Goal: Task Accomplishment & Management: Complete application form

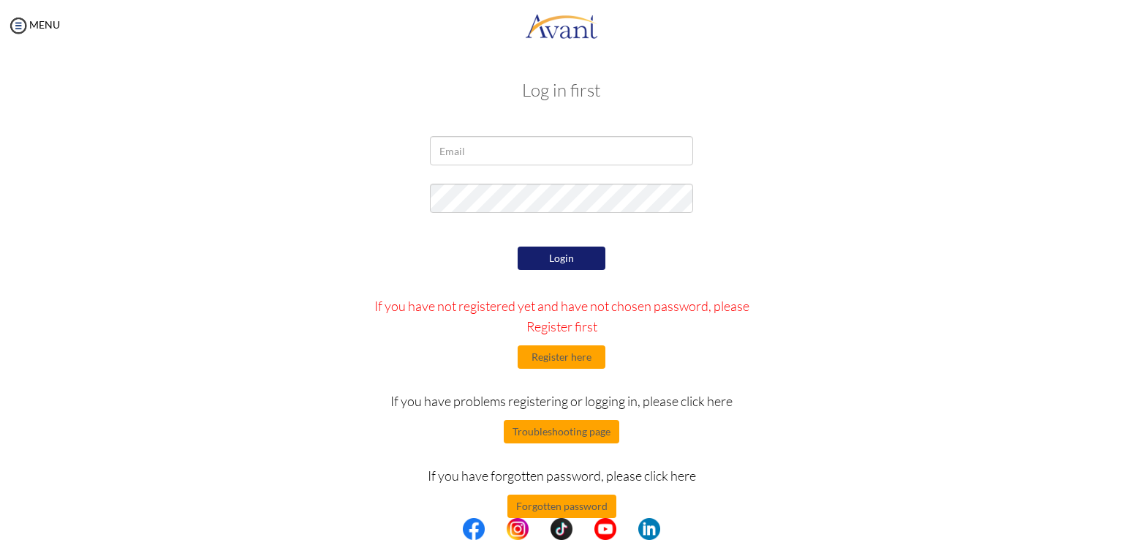
type input "[EMAIL_ADDRESS][DOMAIN_NAME]"
click at [560, 260] on button "Login" at bounding box center [562, 257] width 88 height 23
click at [547, 255] on button "Login" at bounding box center [562, 257] width 88 height 23
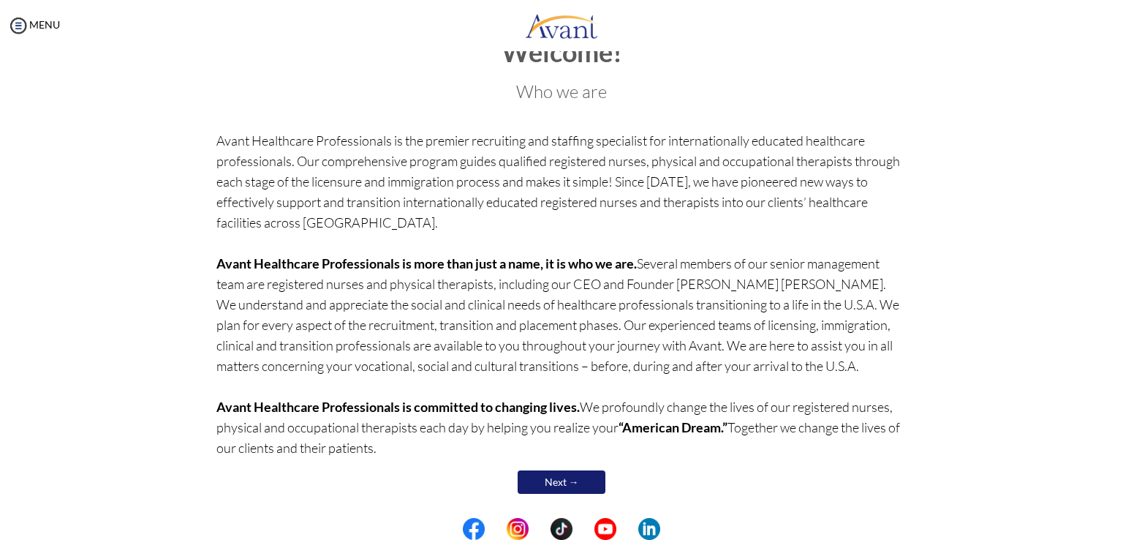
scroll to position [51, 0]
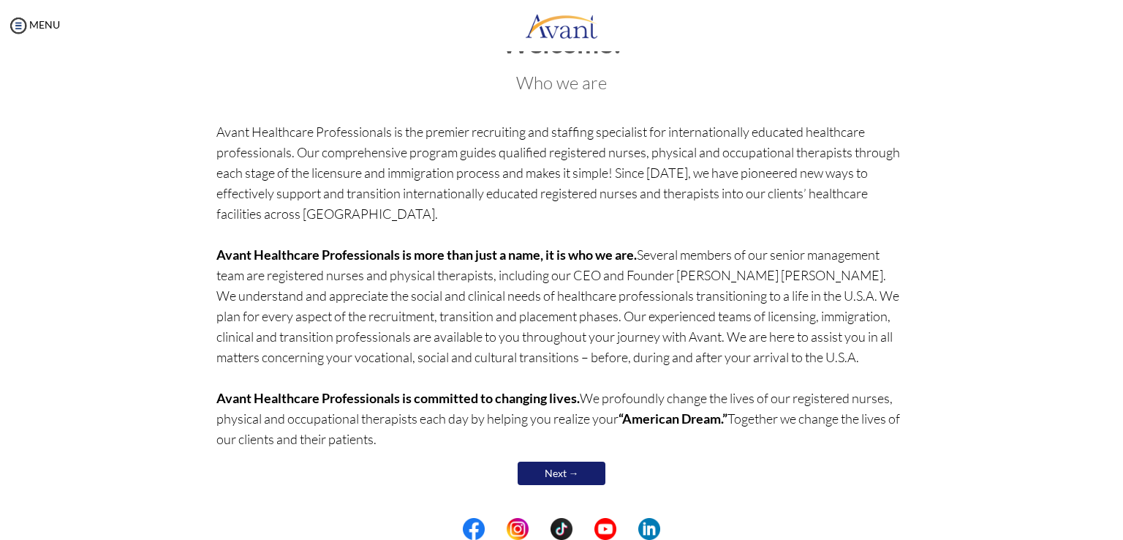
click at [572, 477] on link "Next →" at bounding box center [562, 472] width 88 height 23
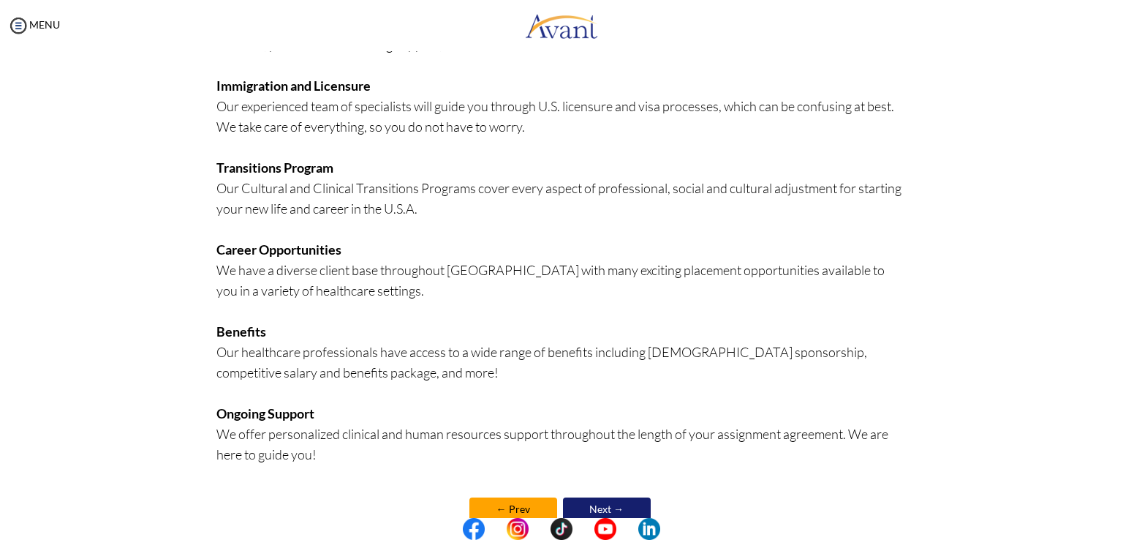
scroll to position [282, 0]
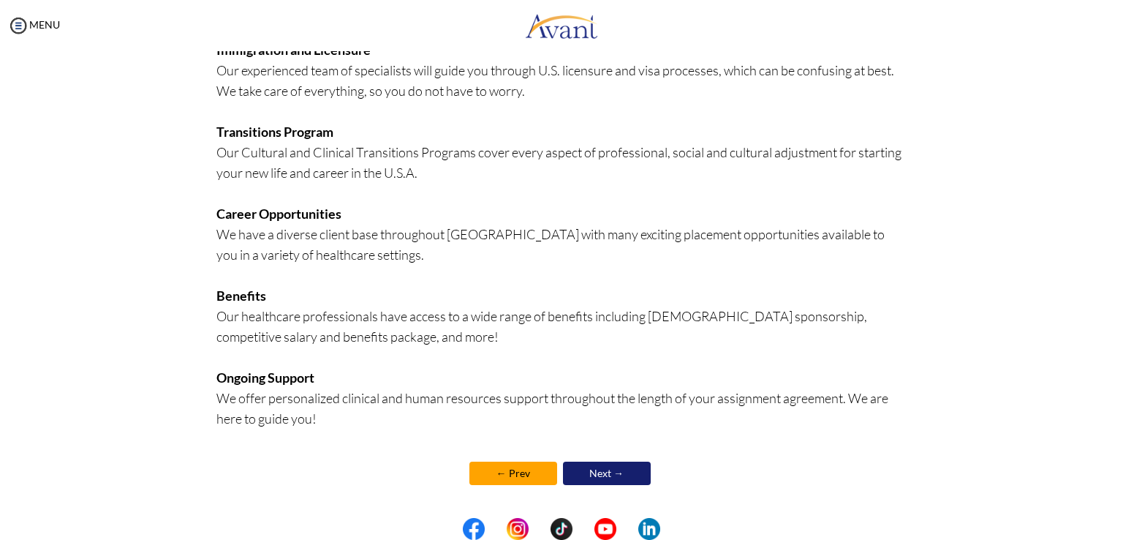
click at [603, 476] on link "Next →" at bounding box center [607, 472] width 88 height 23
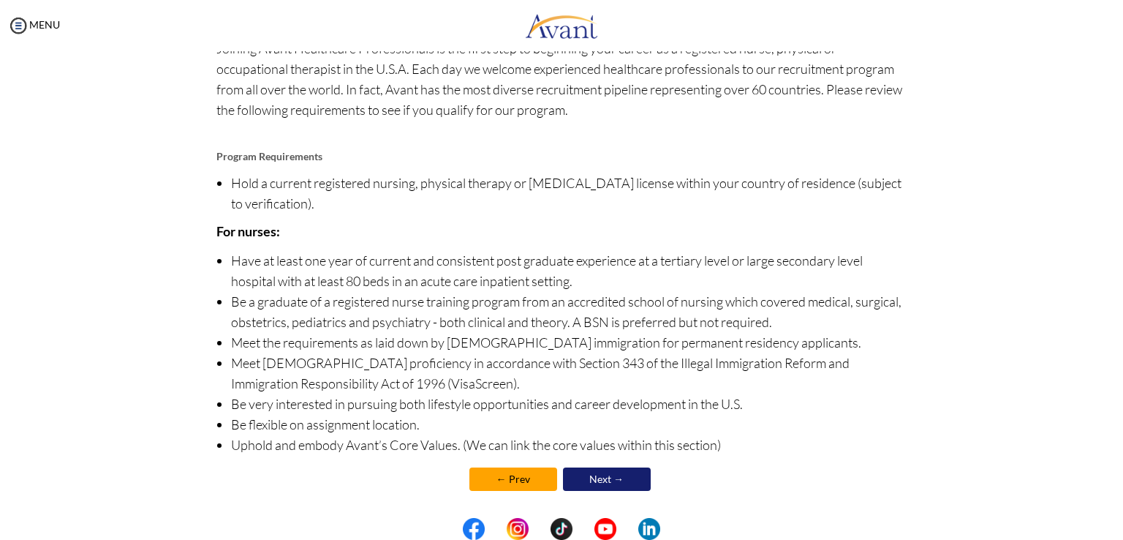
scroll to position [97, 0]
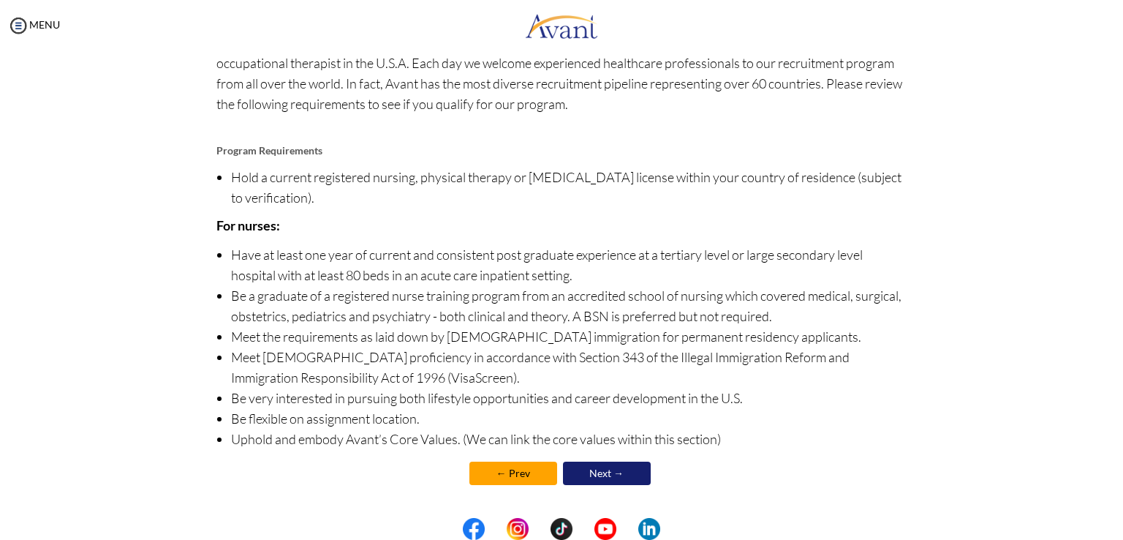
click at [607, 474] on link "Next →" at bounding box center [607, 472] width 88 height 23
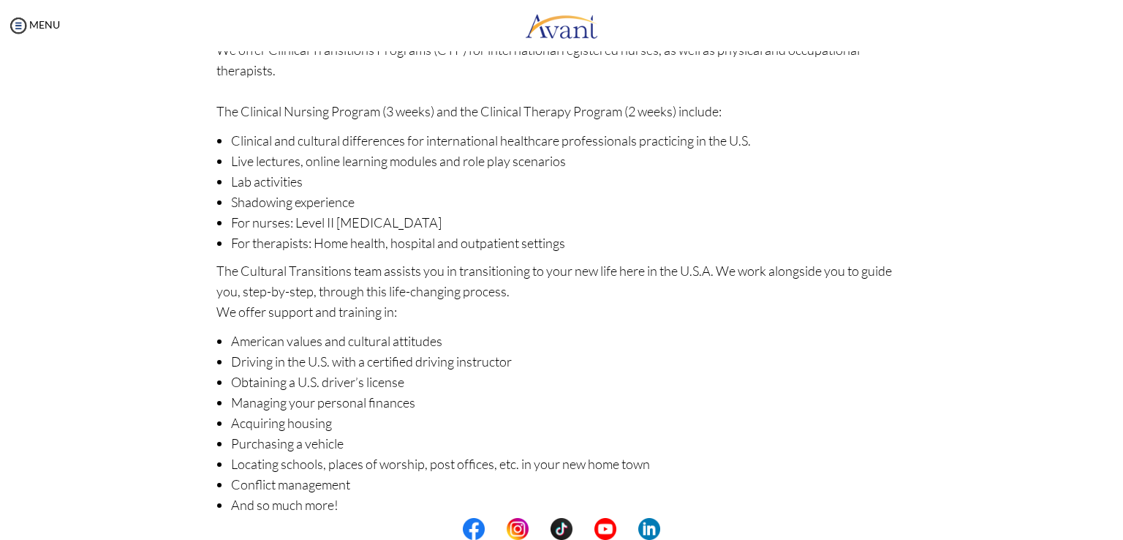
scroll to position [155, 0]
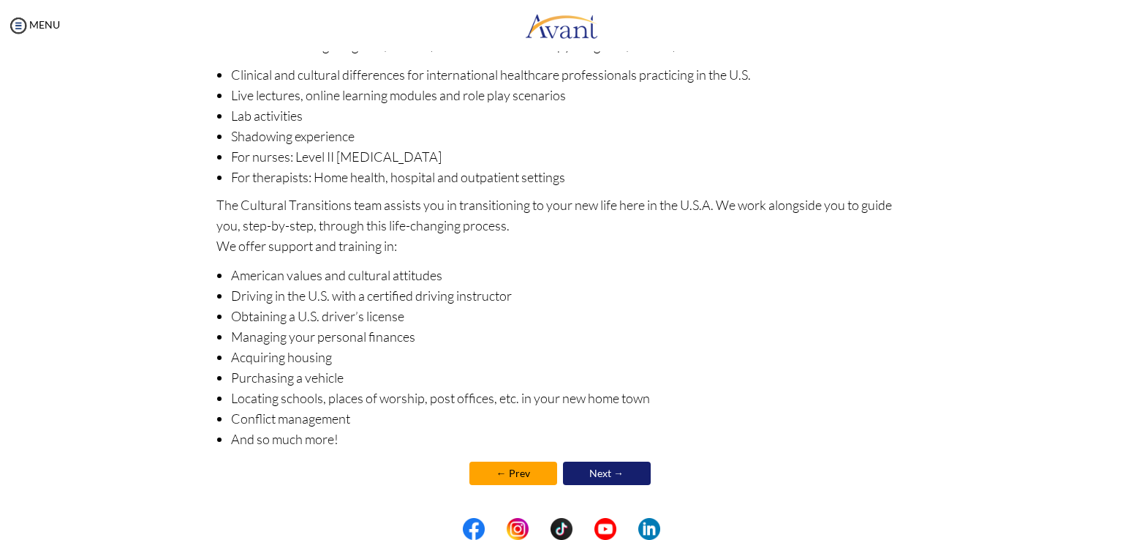
click at [605, 469] on link "Next →" at bounding box center [607, 472] width 88 height 23
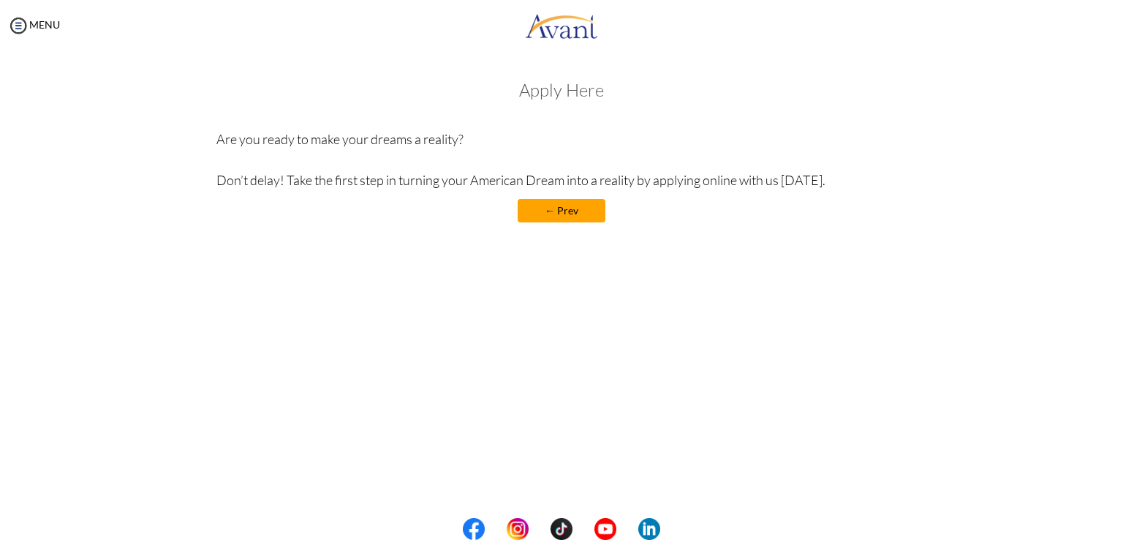
click at [563, 211] on link "← Prev" at bounding box center [562, 210] width 88 height 23
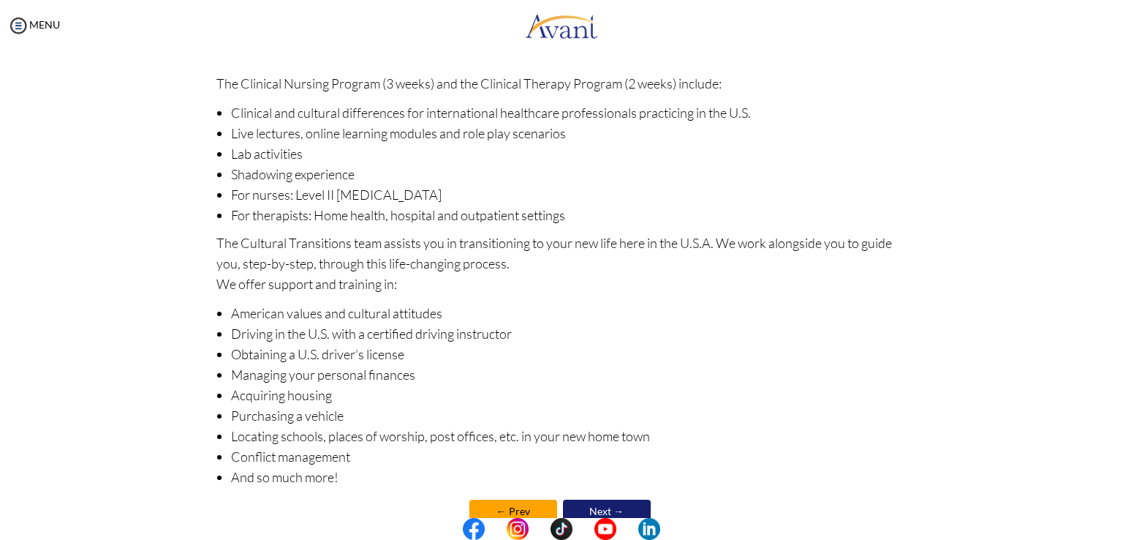
scroll to position [155, 0]
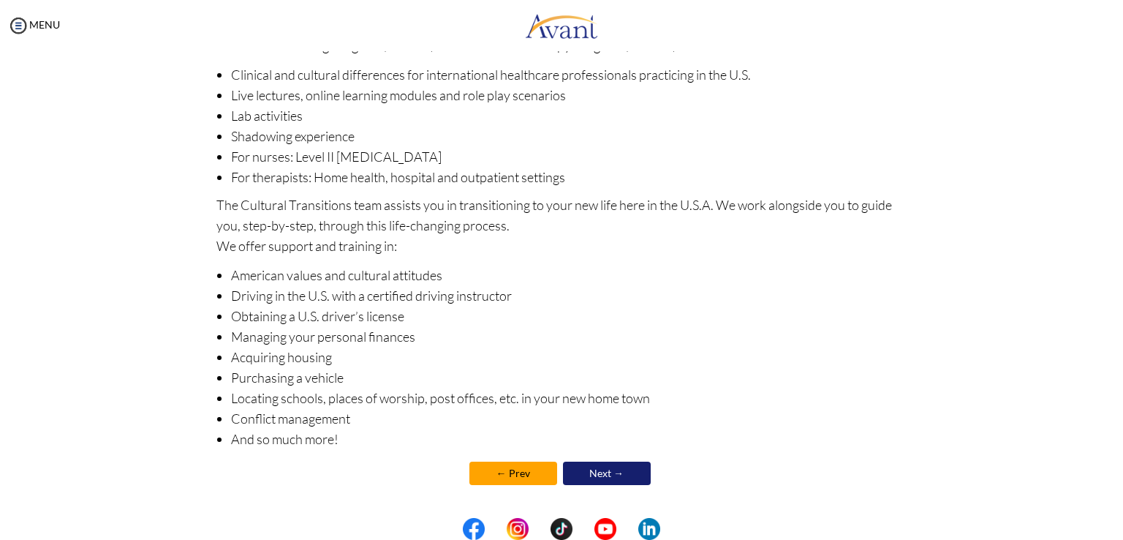
click at [586, 469] on link "Next →" at bounding box center [607, 472] width 88 height 23
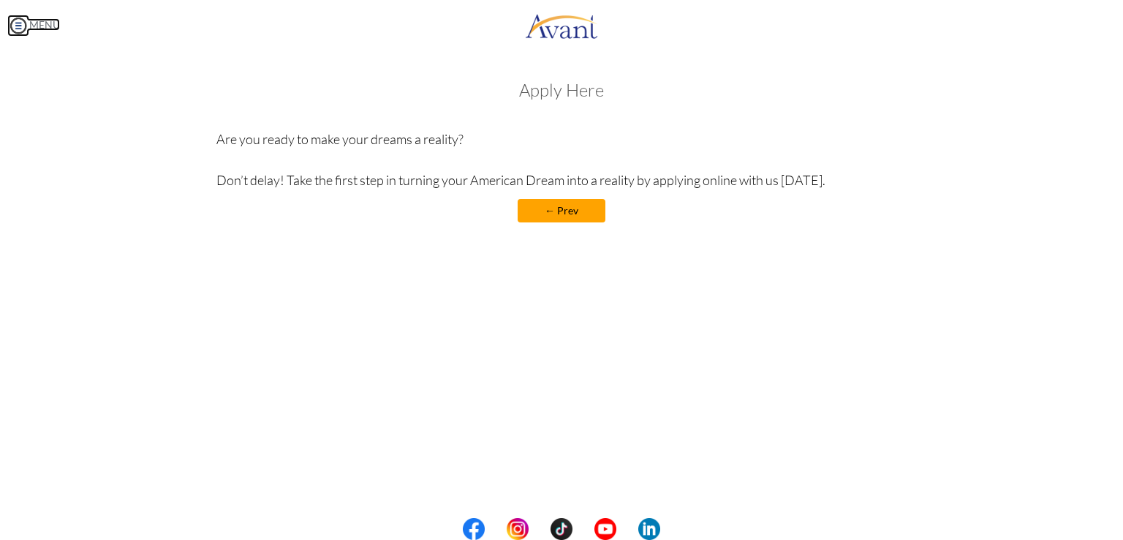
click at [23, 26] on img at bounding box center [18, 26] width 22 height 22
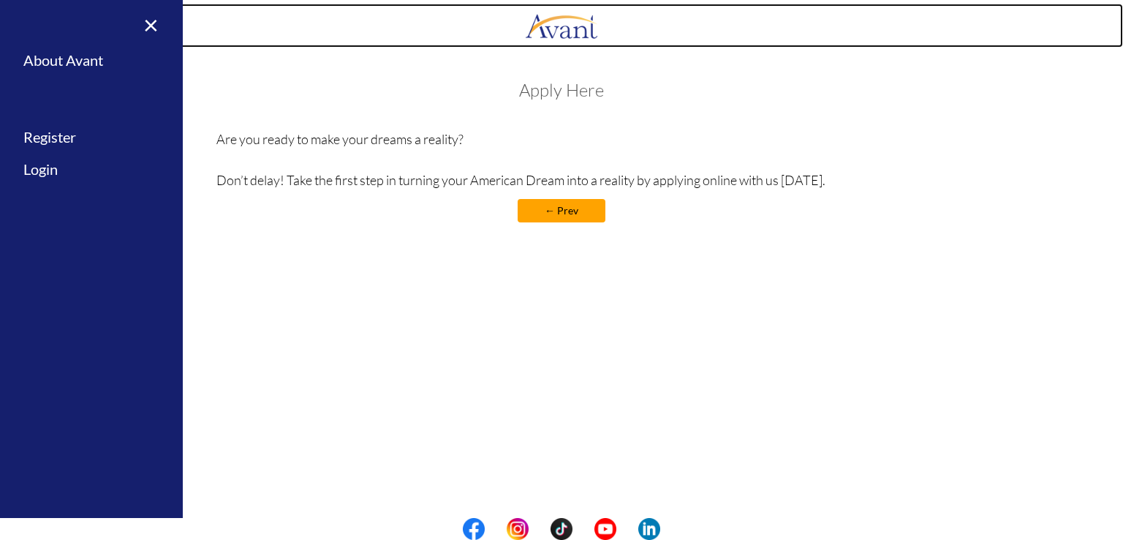
click at [208, 27] on link at bounding box center [561, 26] width 1123 height 44
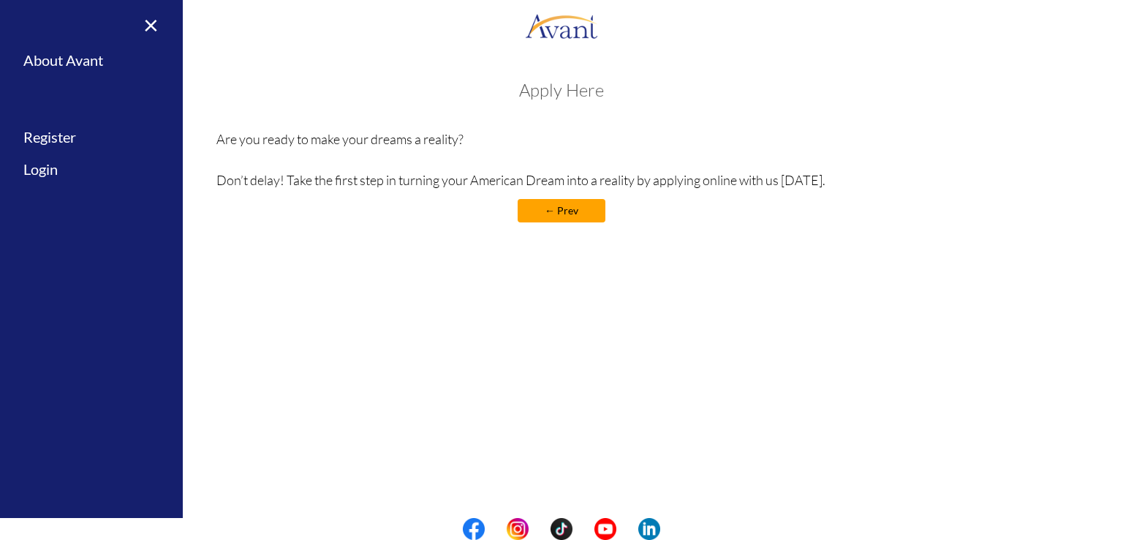
click at [373, 77] on div "Welcome! Who we are Avant Healthcare Professionals is the premier recruiting an…" at bounding box center [561, 151] width 713 height 171
